Goal: Use online tool/utility: Utilize a website feature to perform a specific function

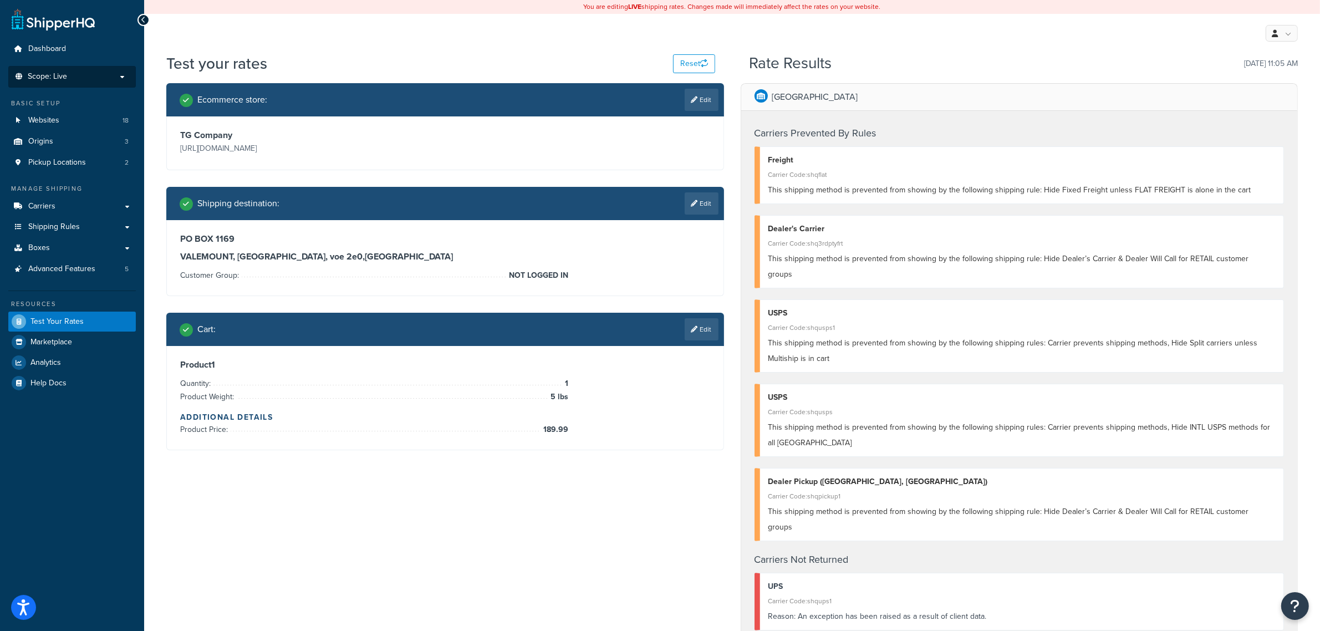
click at [39, 70] on li "Scope: Live" at bounding box center [72, 77] width 128 height 22
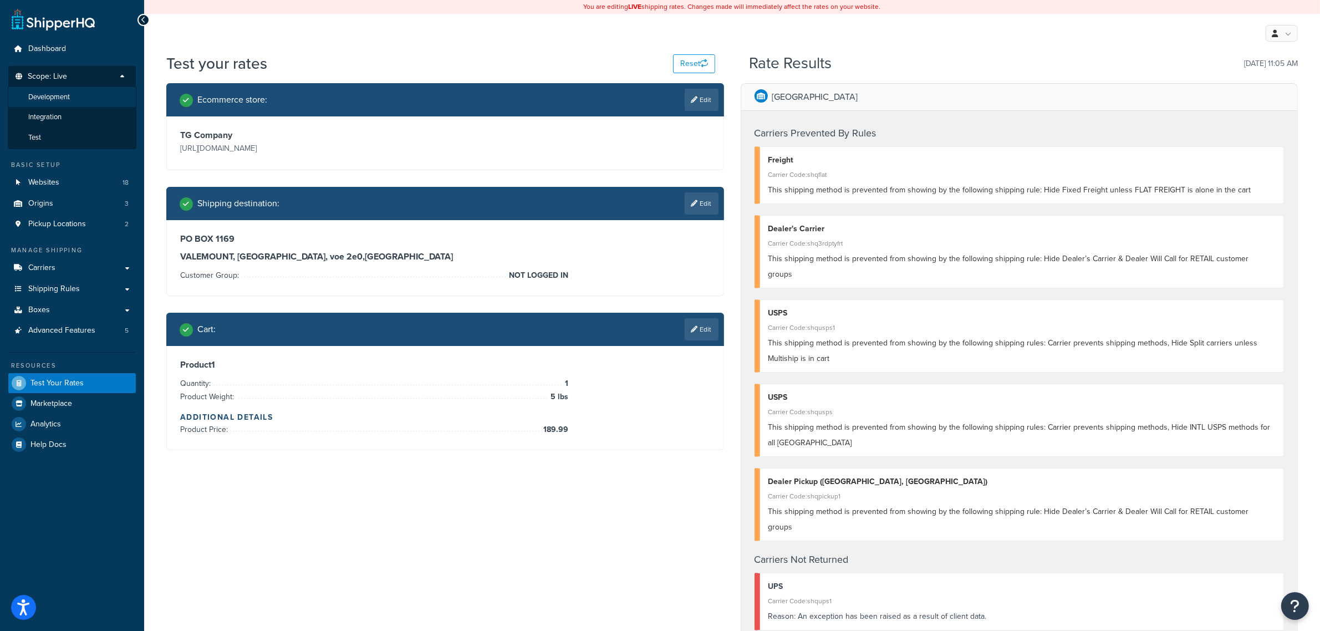
click at [59, 97] on span "Development" at bounding box center [49, 97] width 42 height 9
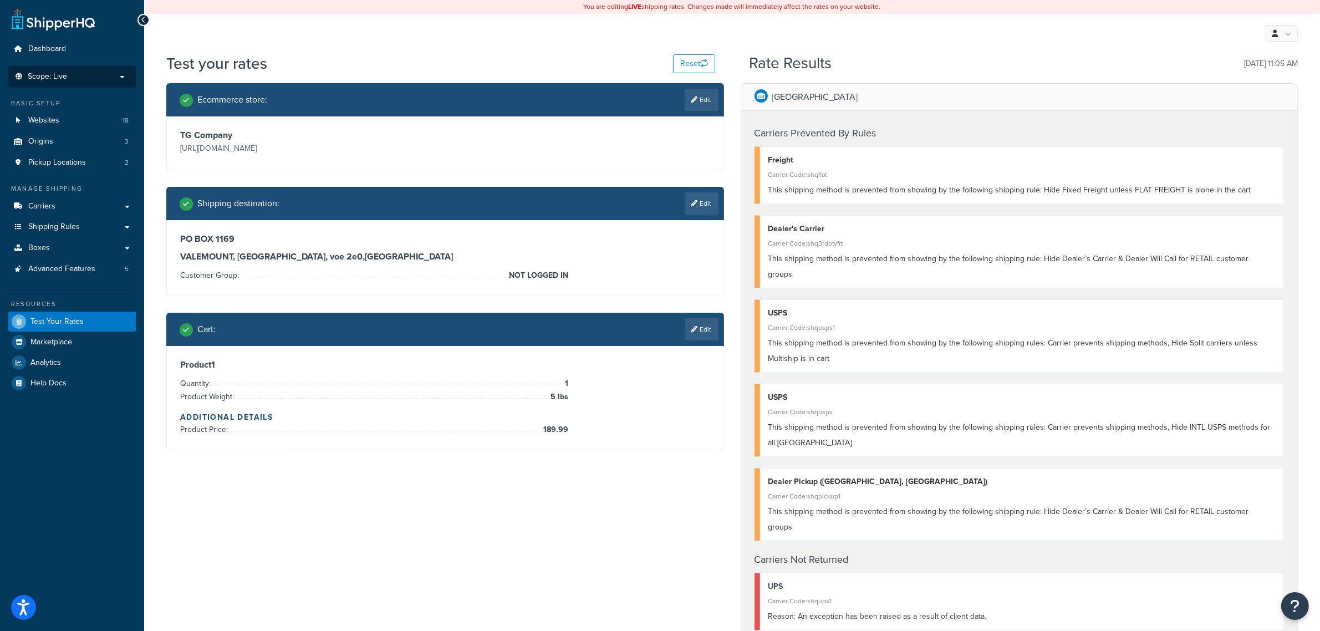
click at [45, 72] on span "Scope: Live" at bounding box center [47, 76] width 39 height 9
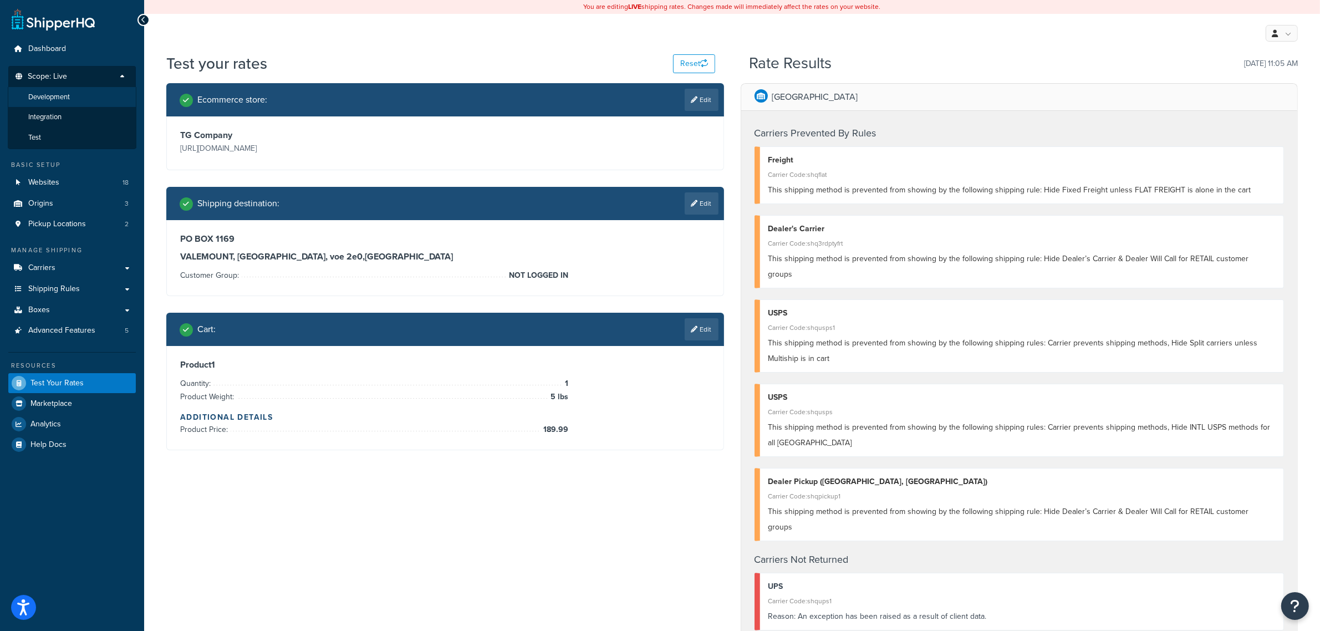
click at [64, 95] on span "Development" at bounding box center [49, 97] width 42 height 9
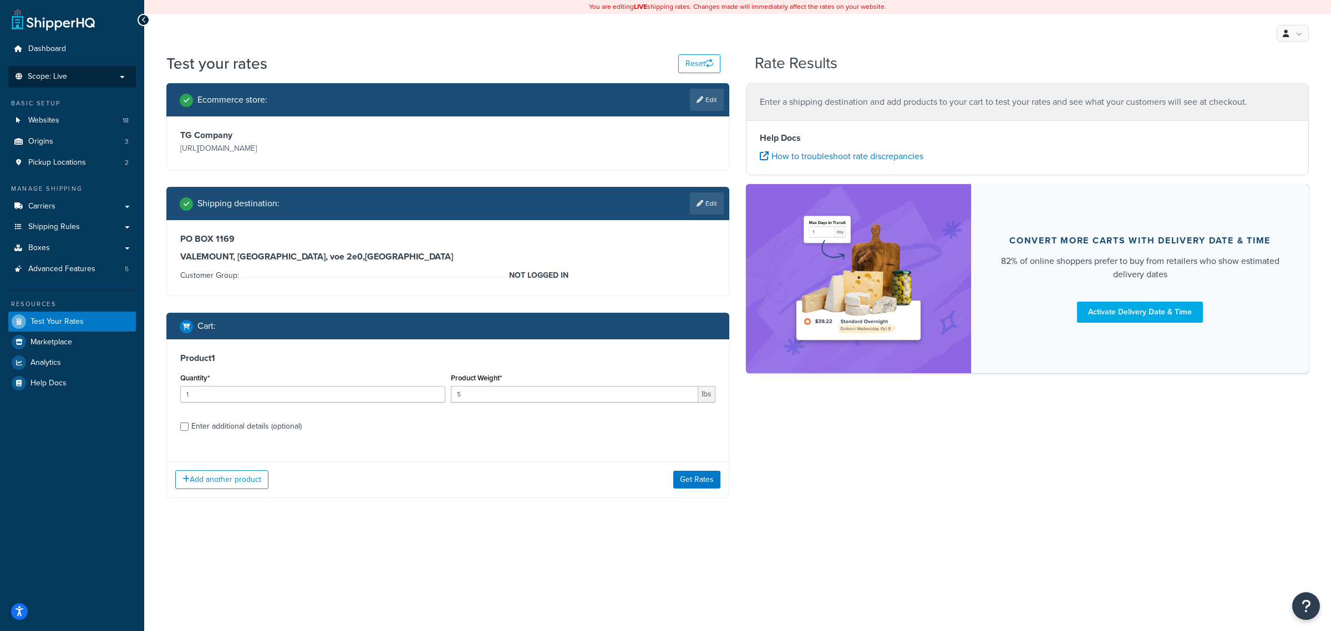
click at [67, 82] on li "Scope: Live" at bounding box center [72, 77] width 128 height 22
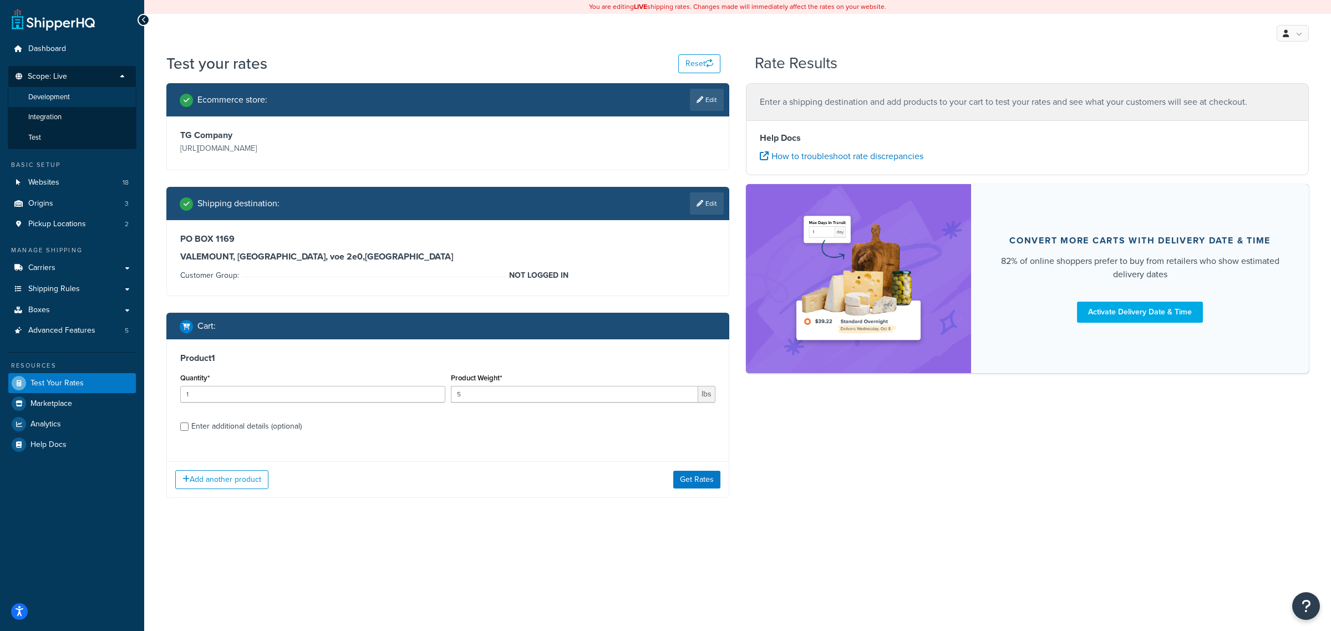
click at [65, 99] on span "Development" at bounding box center [49, 97] width 42 height 9
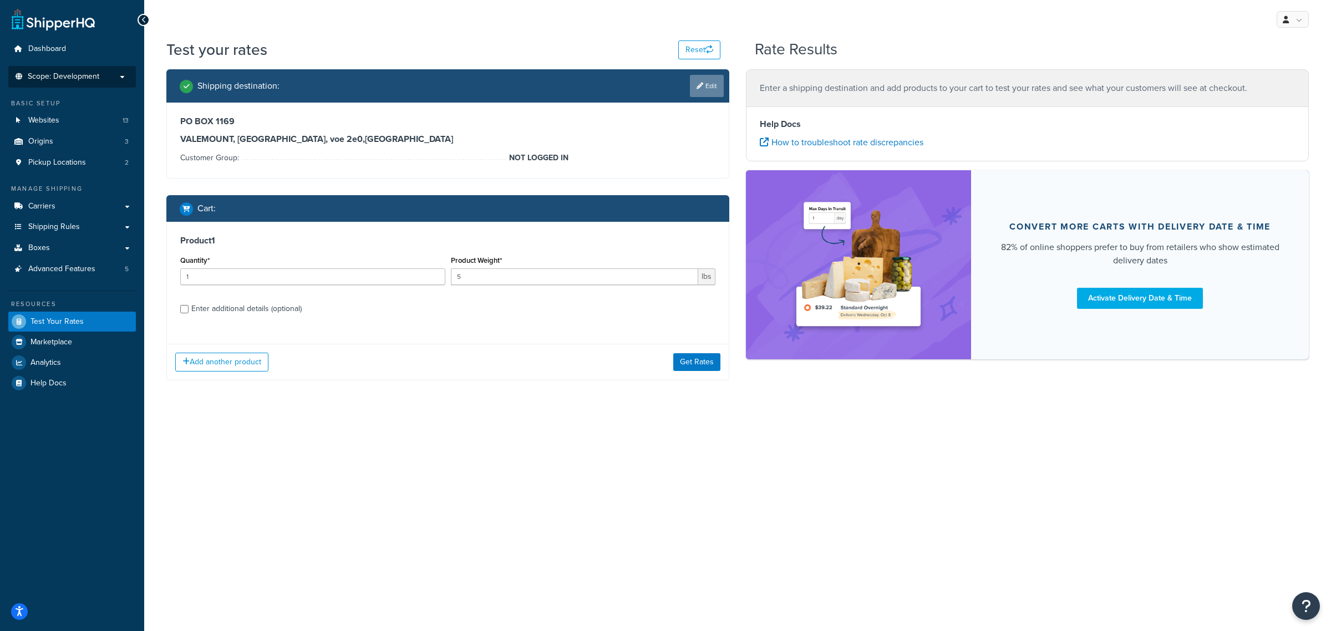
click at [697, 89] on icon at bounding box center [699, 86] width 7 height 7
select select "CA"
select select "BC"
select select "NOT LOGGED IN"
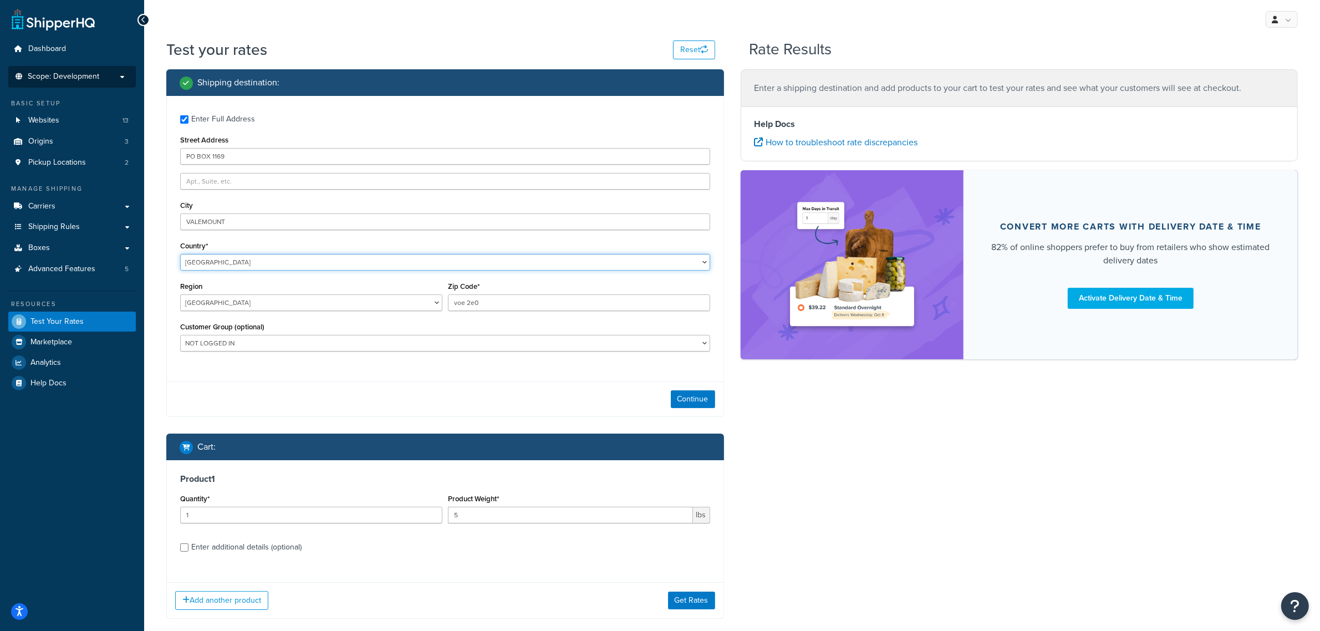
click at [327, 258] on select "[GEOGRAPHIC_DATA] [GEOGRAPHIC_DATA] [GEOGRAPHIC_DATA] [GEOGRAPHIC_DATA] [GEOGRA…" at bounding box center [445, 262] width 530 height 17
select select "US"
click at [180, 254] on select "[GEOGRAPHIC_DATA] [GEOGRAPHIC_DATA] [GEOGRAPHIC_DATA] [GEOGRAPHIC_DATA] [GEOGRA…" at bounding box center [445, 262] width 530 height 17
select select "OR"
type input "97078"
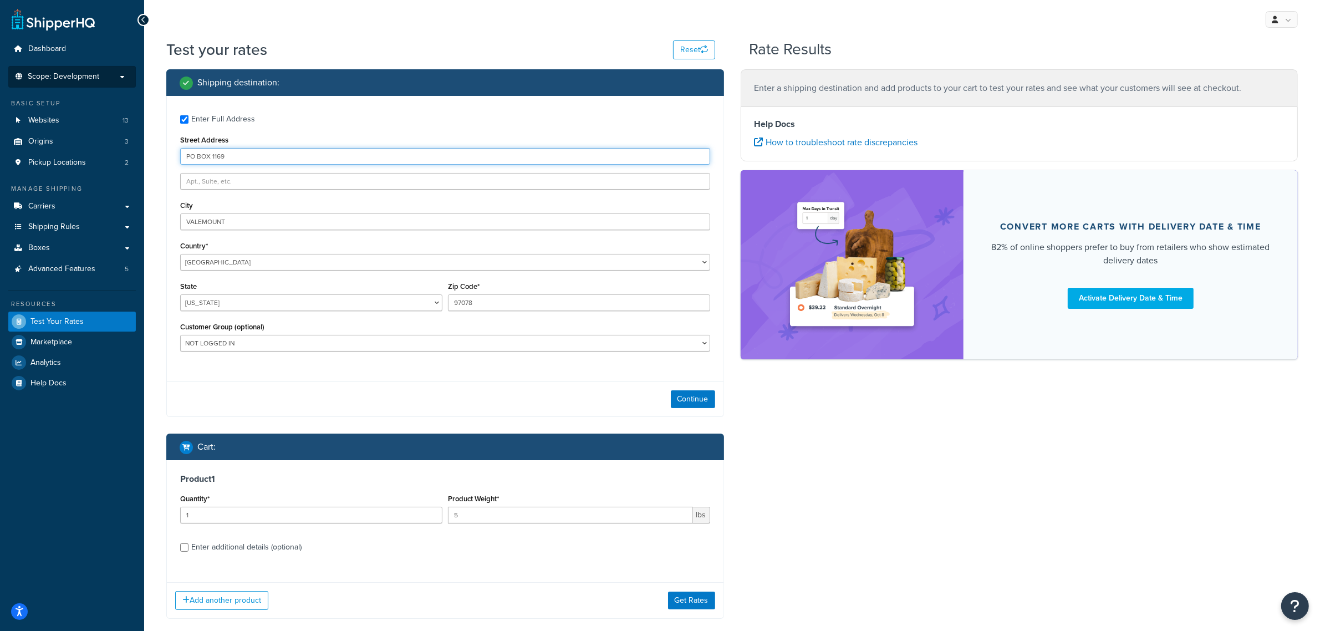
paste input "[STREET_ADDRESS]"
type input "[STREET_ADDRESS]"
type input "b"
type input "Beaverton"
click at [706, 344] on select "D1 D2 D3 FedEx WD FREE 12K WI LR-Retail NOT LOGGED IN RETAIL Default UPS D3 UPS…" at bounding box center [445, 343] width 530 height 17
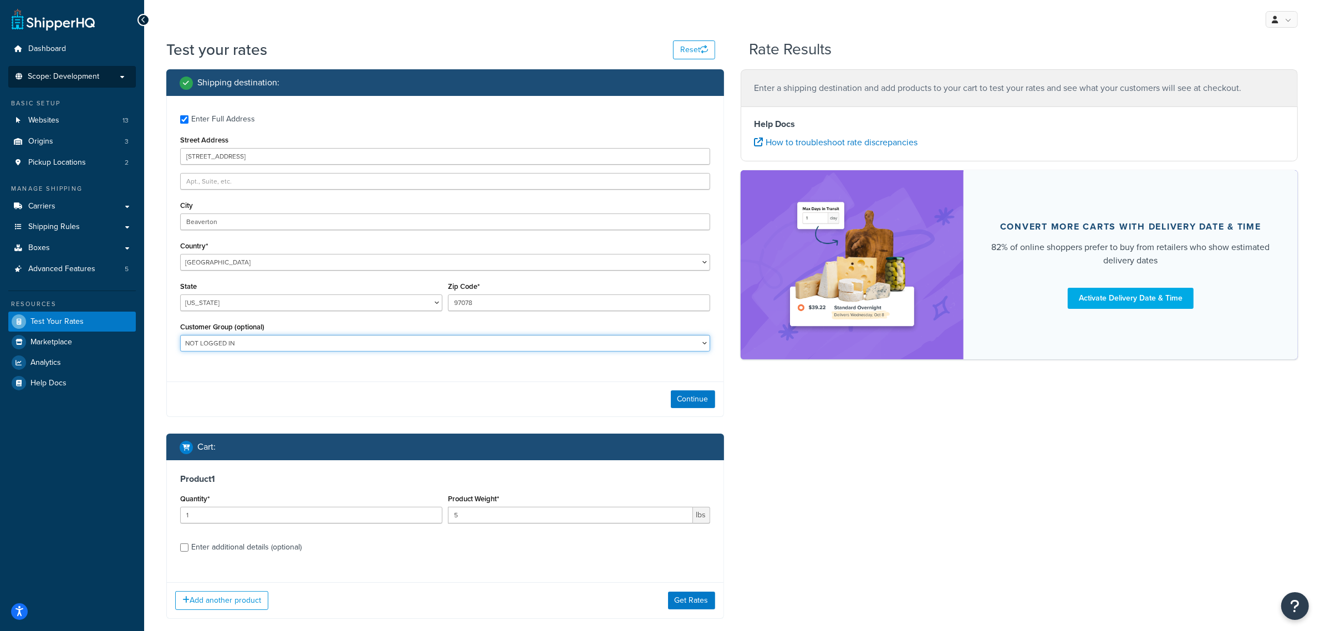
select select "D3"
click at [180, 335] on select "D1 D2 D3 FedEx WD FREE 12K WI LR-Retail NOT LOGGED IN RETAIL Default UPS D3 UPS…" at bounding box center [445, 343] width 530 height 17
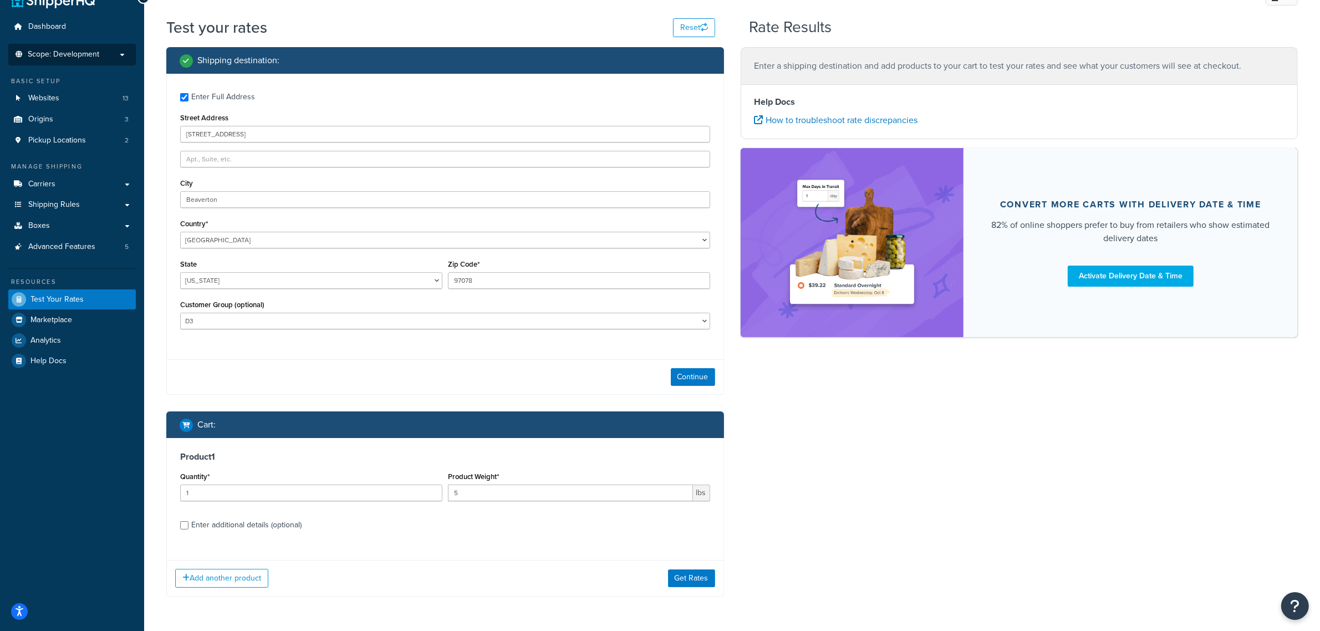
scroll to position [61, 0]
